Goal: Task Accomplishment & Management: Complete application form

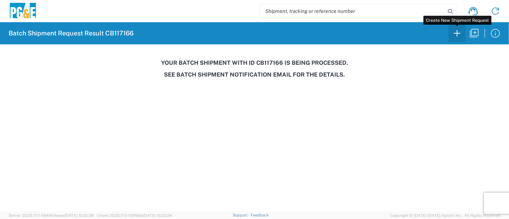
click at [460, 34] on icon "button" at bounding box center [456, 33] width 11 height 11
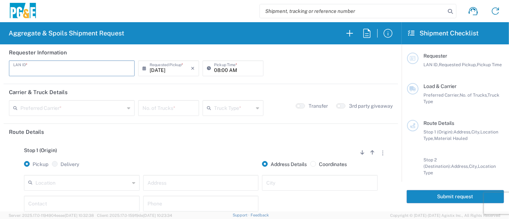
click at [48, 68] on input "text" at bounding box center [71, 68] width 117 height 13
type input "S7T7"
click at [214, 67] on input "08:00 AM" at bounding box center [236, 68] width 45 height 13
type input "06:15 AM"
click at [66, 108] on input "text" at bounding box center [72, 107] width 104 height 13
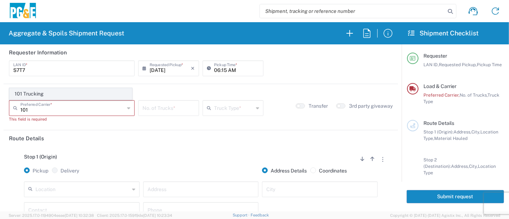
click at [25, 96] on span "101 Trucking" at bounding box center [71, 93] width 122 height 11
type input "101 Trucking"
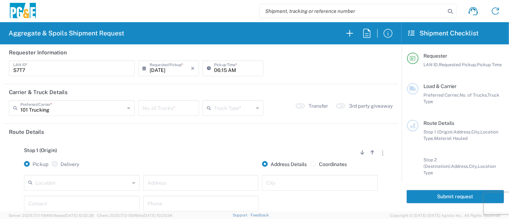
scroll to position [79, 0]
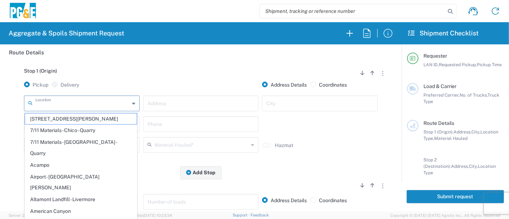
click at [85, 106] on input "text" at bounding box center [82, 103] width 94 height 13
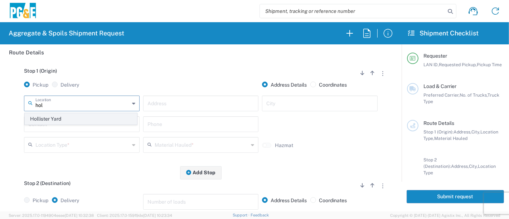
click at [77, 116] on span "Hollister Yard" at bounding box center [81, 118] width 112 height 11
type input "Hollister Yard"
type input "[STREET_ADDRESS]"
type input "Hollister"
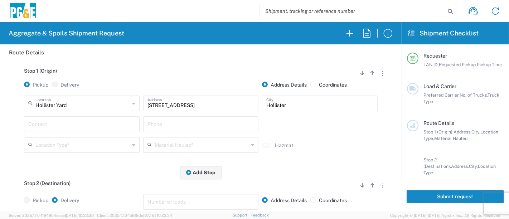
click at [71, 122] on input "text" at bounding box center [81, 123] width 107 height 13
type input "[MEDICAL_DATA]"
click at [66, 145] on input "text" at bounding box center [82, 144] width 94 height 13
click at [81, 123] on input "[MEDICAL_DATA]" at bounding box center [79, 123] width 102 height 13
click at [218, 125] on input "text" at bounding box center [200, 123] width 107 height 13
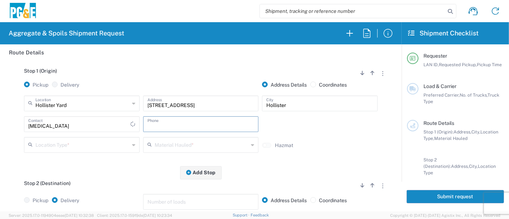
click at [40, 127] on input "[MEDICAL_DATA]" at bounding box center [79, 123] width 102 height 13
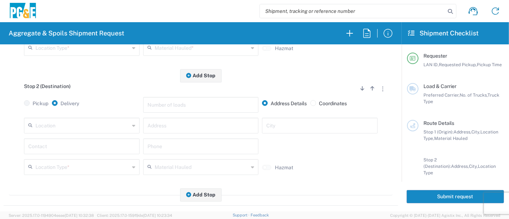
scroll to position [199, 0]
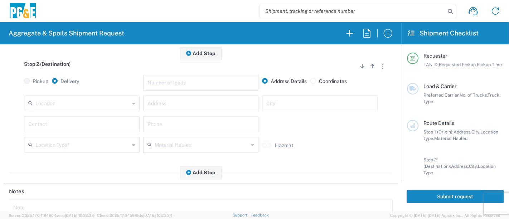
click at [76, 121] on input "text" at bounding box center [81, 123] width 107 height 13
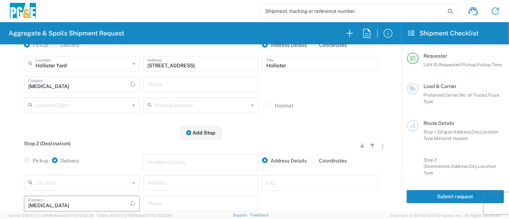
scroll to position [0, 0]
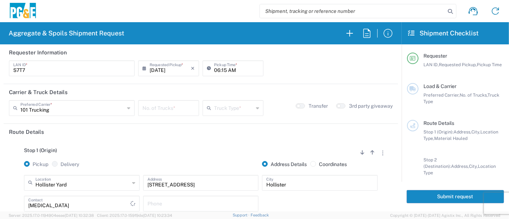
type input "[MEDICAL_DATA]"
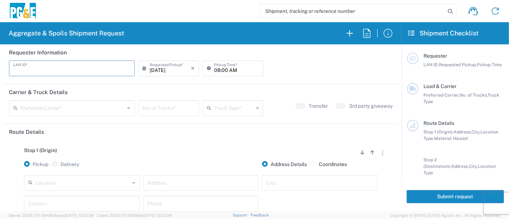
click at [106, 66] on input "text" at bounding box center [71, 68] width 117 height 13
type input "S7T7"
click at [214, 66] on input "08:00 AM" at bounding box center [236, 68] width 45 height 13
type input "06:15 AM"
click at [55, 107] on input "text" at bounding box center [72, 107] width 104 height 13
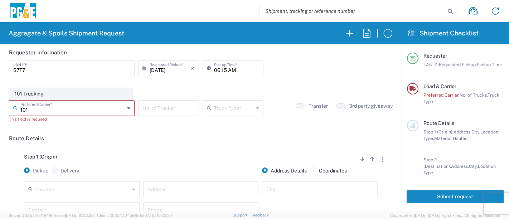
click at [46, 95] on span "101 Trucking" at bounding box center [71, 93] width 122 height 11
type input "101 Trucking"
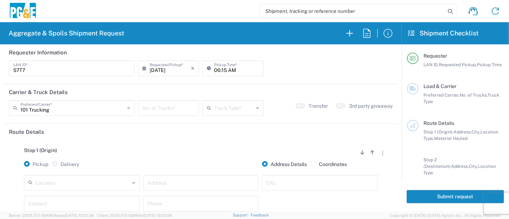
click at [184, 110] on input "number" at bounding box center [168, 107] width 52 height 13
type input "1"
click at [234, 102] on input "text" at bounding box center [233, 107] width 39 height 13
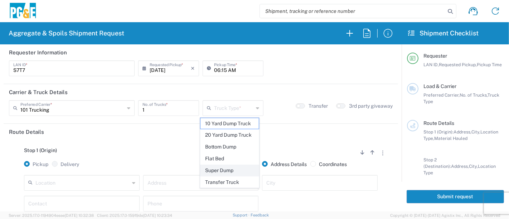
click at [236, 170] on span "Super Dump" at bounding box center [229, 170] width 59 height 11
type input "Super Dump"
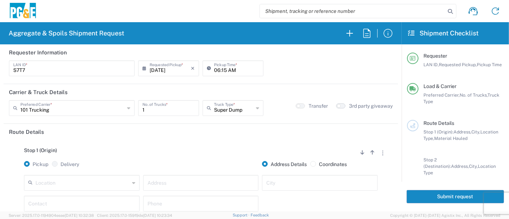
click at [336, 104] on button "button" at bounding box center [340, 105] width 9 height 5
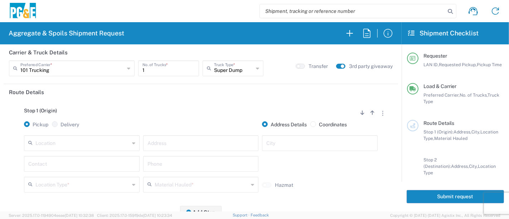
click at [100, 143] on input "text" at bounding box center [82, 142] width 94 height 13
drag, startPoint x: 69, startPoint y: 126, endPoint x: 71, endPoint y: 138, distance: 11.9
click at [69, 126] on span "Hollister Yard" at bounding box center [81, 128] width 112 height 11
type input "Hollister Yard"
type input "[STREET_ADDRESS]"
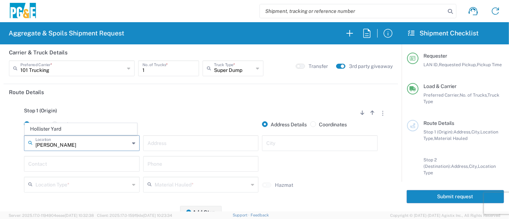
type input "Hollister"
type input "Business No Loading Dock"
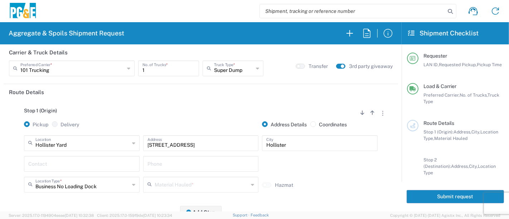
click at [58, 169] on input "text" at bounding box center [81, 163] width 107 height 13
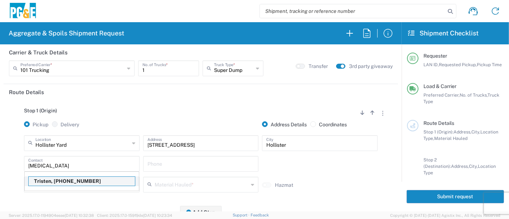
click at [56, 181] on p "Tristen, [PHONE_NUMBER]" at bounding box center [82, 181] width 106 height 9
type input "Tristen"
type input "[PHONE_NUMBER]"
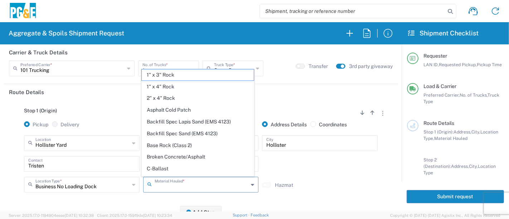
click at [198, 185] on input "text" at bounding box center [202, 184] width 94 height 13
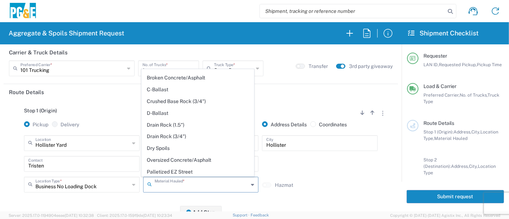
scroll to position [79, 0]
click at [187, 147] on span "Dry Spoils" at bounding box center [198, 147] width 112 height 11
type input "Dry Spoils"
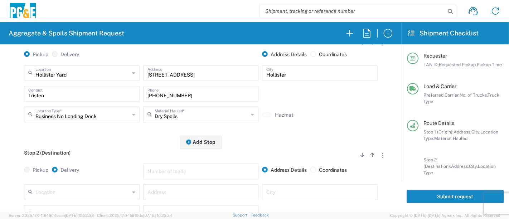
scroll to position [119, 0]
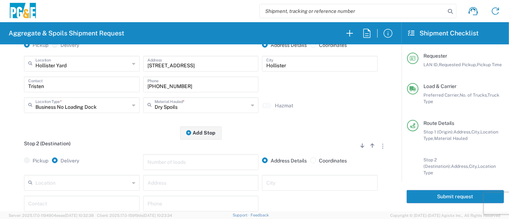
click at [156, 178] on input "text" at bounding box center [200, 182] width 107 height 13
click at [192, 177] on input "text" at bounding box center [200, 182] width 107 height 13
type input "[STREET_ADDRESS]"
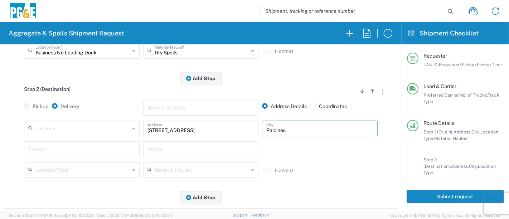
scroll to position [199, 0]
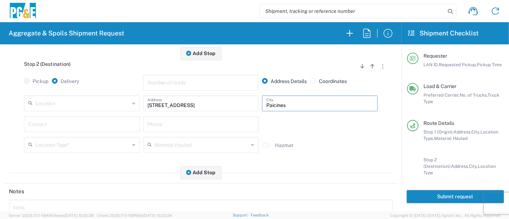
type input "Paicines"
click at [58, 129] on input "text" at bounding box center [81, 123] width 107 height 13
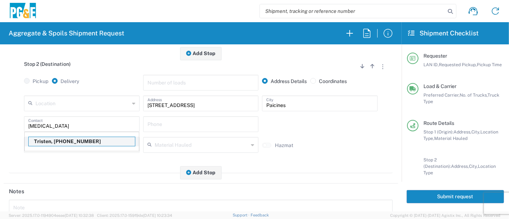
click at [52, 139] on p "Tristen, [PHONE_NUMBER]" at bounding box center [82, 141] width 106 height 9
type input "Tristen"
type input "[PHONE_NUMBER]"
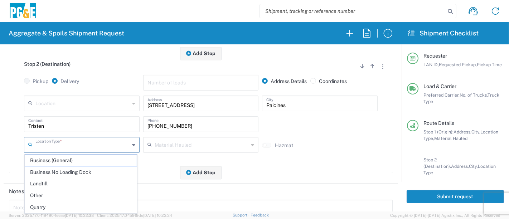
click at [52, 139] on input "text" at bounding box center [82, 144] width 94 height 13
click at [43, 197] on span "Other" at bounding box center [81, 195] width 112 height 11
type input "Other"
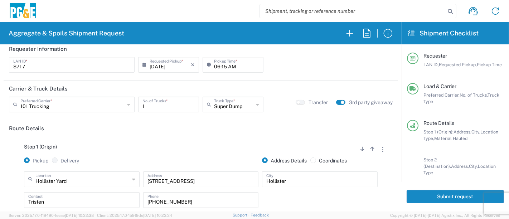
scroll to position [0, 0]
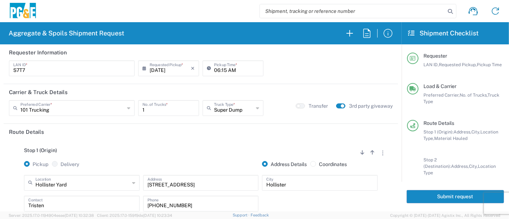
click at [447, 194] on button "Submit request" at bounding box center [455, 196] width 97 height 13
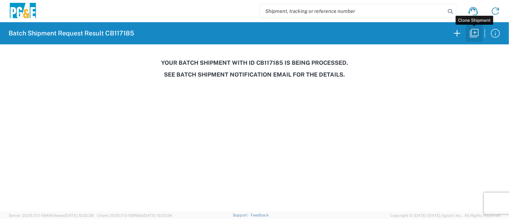
click at [472, 33] on icon "button" at bounding box center [474, 33] width 11 height 11
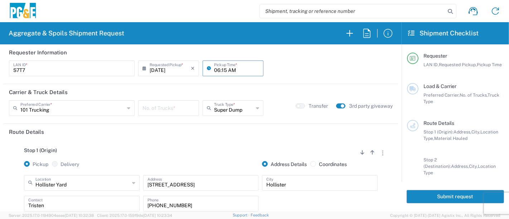
click at [219, 69] on input "06:15 AM" at bounding box center [236, 68] width 45 height 13
click at [221, 72] on input "06:15 AM" at bounding box center [236, 68] width 45 height 13
type input "06:45 AM"
click at [164, 107] on input "number" at bounding box center [168, 107] width 52 height 13
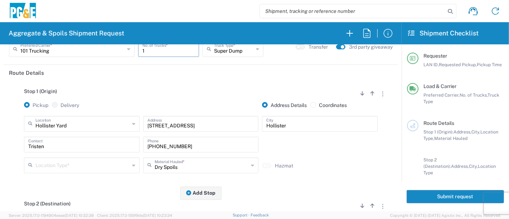
scroll to position [79, 0]
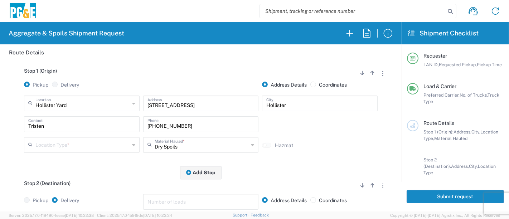
type input "1"
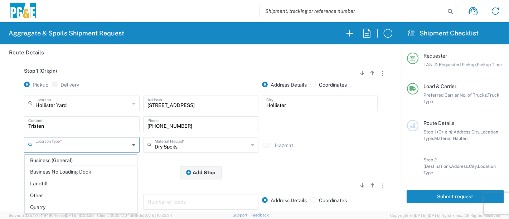
click at [116, 143] on input "text" at bounding box center [82, 144] width 94 height 13
click at [40, 196] on span "Other" at bounding box center [81, 195] width 112 height 11
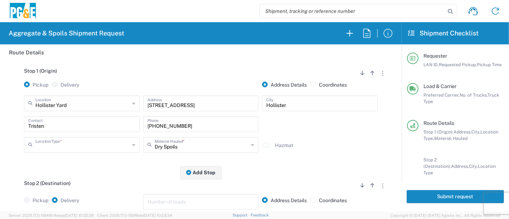
type input "Other"
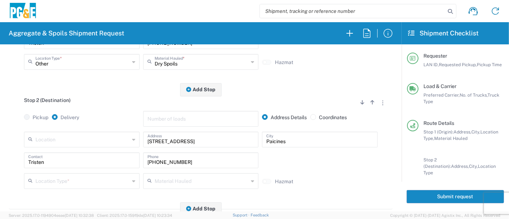
scroll to position [199, 0]
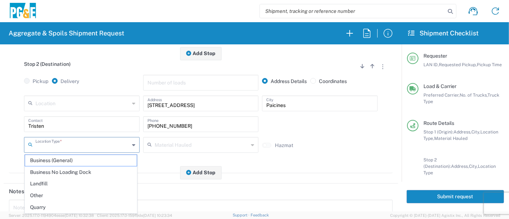
click at [120, 147] on input "text" at bounding box center [82, 144] width 94 height 13
click at [78, 192] on span "Other" at bounding box center [81, 195] width 112 height 11
type input "Other"
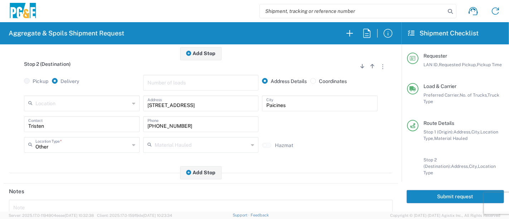
scroll to position [278, 0]
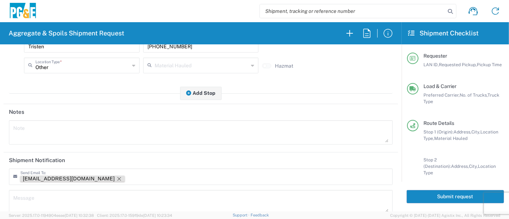
click at [116, 176] on icon "Remove tag" at bounding box center [119, 179] width 6 height 6
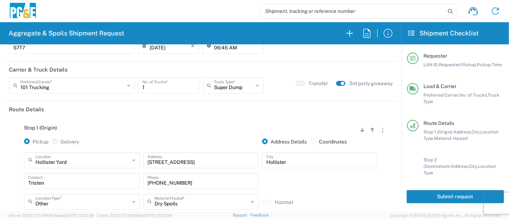
scroll to position [0, 0]
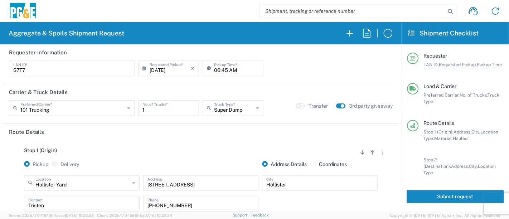
click at [423, 197] on button "Submit request" at bounding box center [455, 196] width 97 height 13
